Goal: Find specific page/section: Find specific page/section

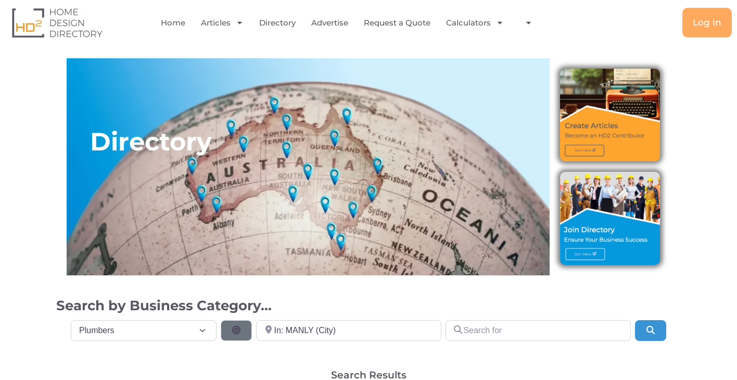
select select "695"
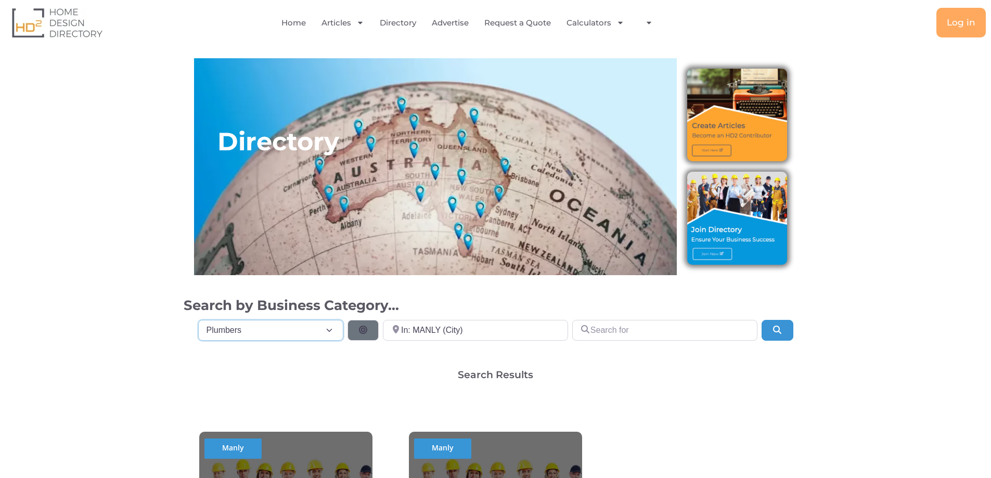
click at [330, 329] on select "Category Category Accounting Antenna Installation & Services Architects Bathroo…" at bounding box center [271, 330] width 146 height 21
click at [541, 326] on input "In: MANLY (City)" at bounding box center [475, 330] width 185 height 21
click at [500, 333] on input "In: MANLY (City)" at bounding box center [475, 330] width 185 height 21
drag, startPoint x: 500, startPoint y: 333, endPoint x: 308, endPoint y: 330, distance: 192.5
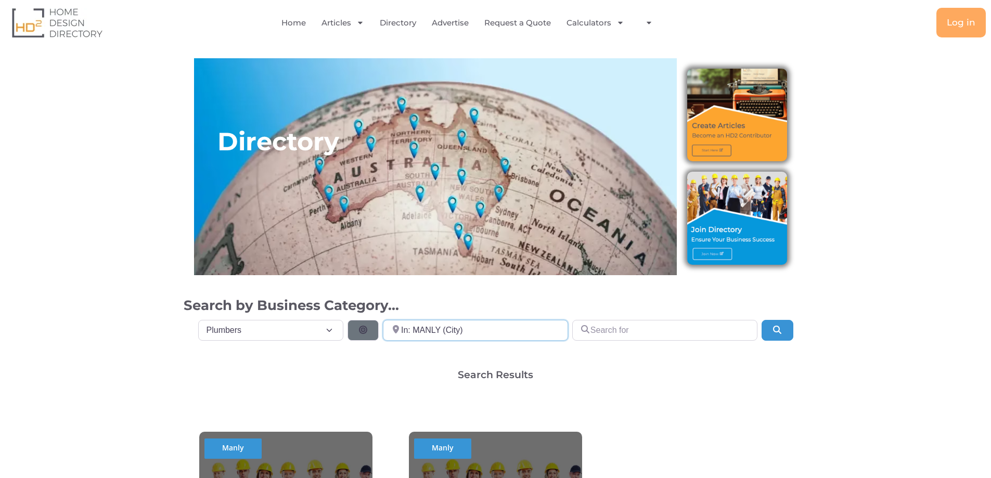
click at [308, 330] on div "Category Category Category Accounting Antenna Installation & Services Architect…" at bounding box center [496, 328] width 612 height 25
click at [503, 337] on input "[GEOGRAPHIC_DATA]" at bounding box center [475, 330] width 185 height 21
type input "[GEOGRAPHIC_DATA]"
click at [736, 340] on button "Search" at bounding box center [776, 330] width 31 height 21
click at [736, 332] on button "Search" at bounding box center [776, 330] width 31 height 21
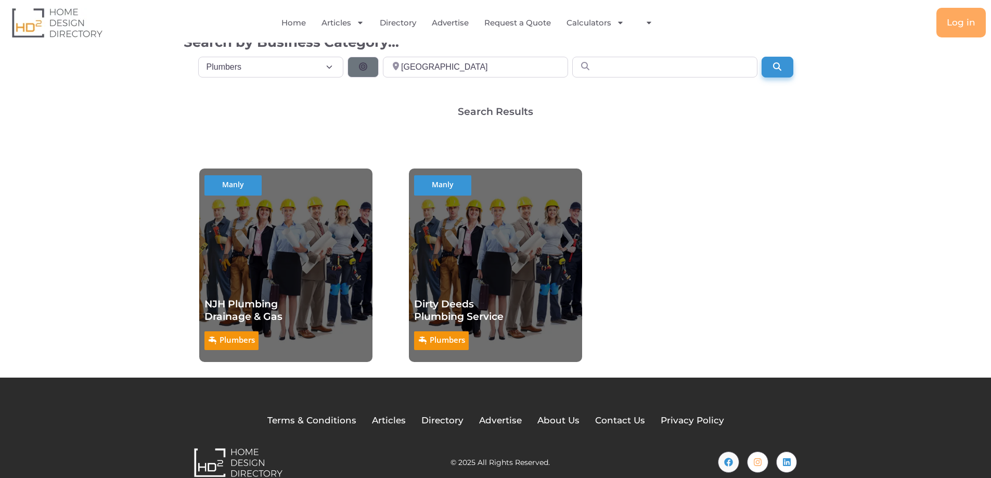
scroll to position [283, 0]
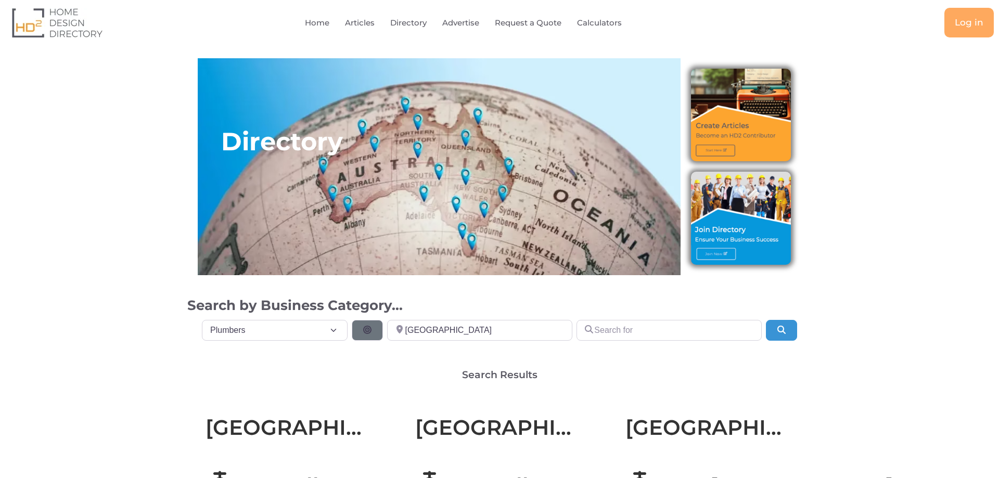
select select "695"
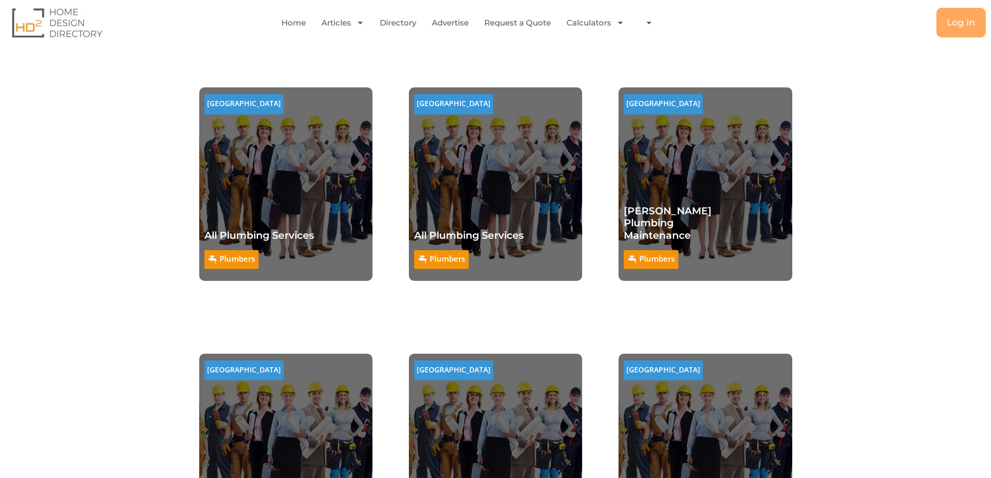
scroll to position [156, 0]
